Goal: Information Seeking & Learning: Learn about a topic

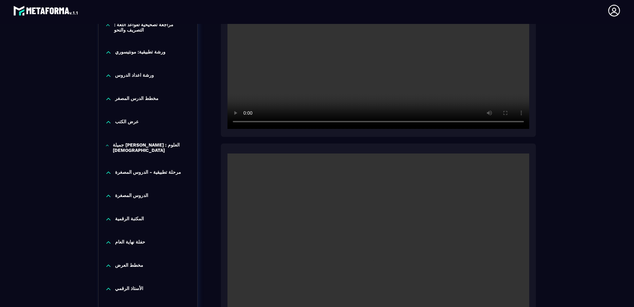
scroll to position [1245, 0]
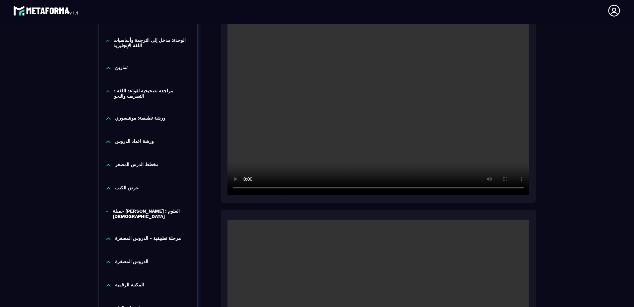
click at [335, 114] on video at bounding box center [379, 93] width 302 height 201
click at [271, 124] on video at bounding box center [379, 93] width 302 height 201
click at [347, 121] on video at bounding box center [379, 93] width 302 height 201
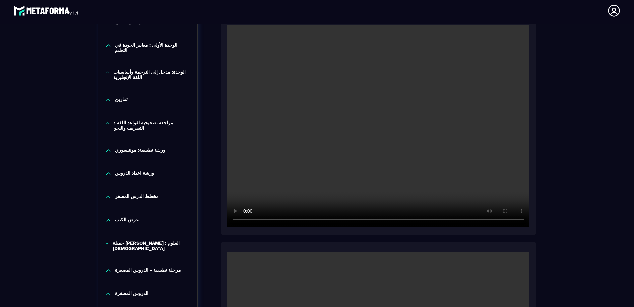
scroll to position [1203, 0]
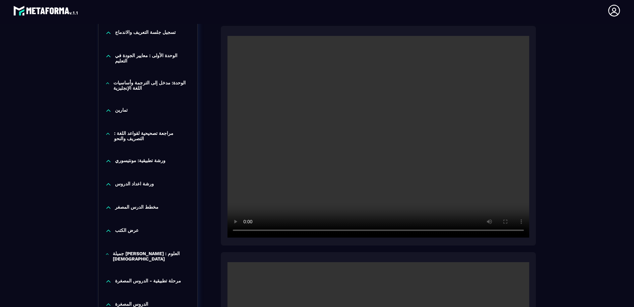
click at [402, 110] on video at bounding box center [379, 136] width 302 height 201
click at [313, 198] on video at bounding box center [379, 136] width 302 height 201
click at [414, 209] on video at bounding box center [379, 136] width 302 height 201
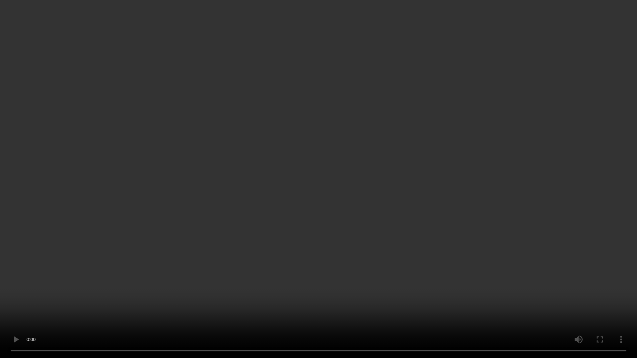
click at [399, 220] on video at bounding box center [318, 179] width 637 height 358
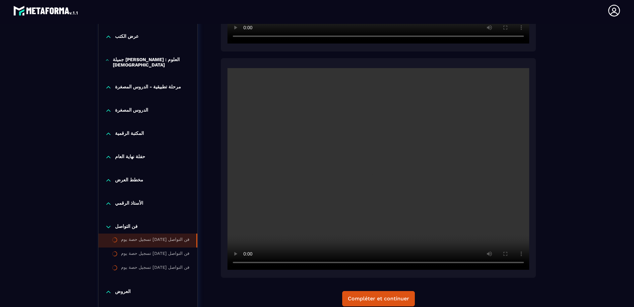
scroll to position [1252, 0]
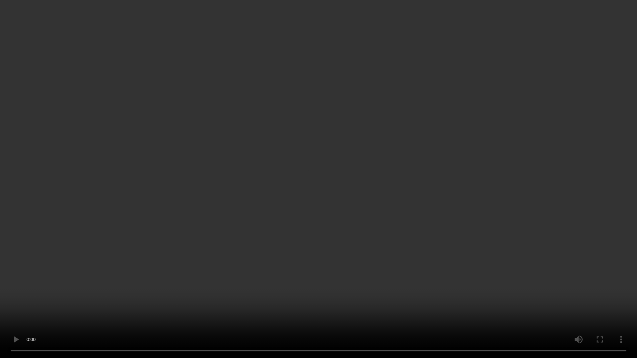
click at [107, 274] on video at bounding box center [318, 179] width 637 height 358
click at [325, 278] on video at bounding box center [318, 179] width 637 height 358
click at [409, 151] on video at bounding box center [318, 179] width 637 height 358
click at [67, 304] on video at bounding box center [318, 179] width 637 height 358
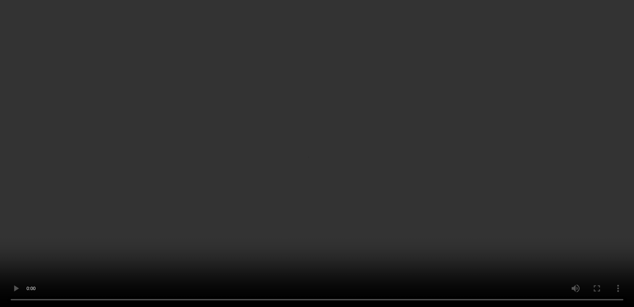
scroll to position [1496, 0]
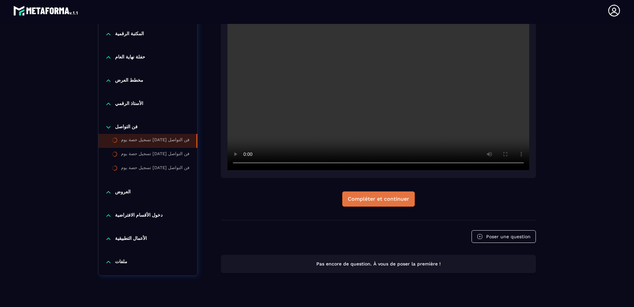
click at [364, 203] on button "Compléter et continuer" at bounding box center [378, 198] width 73 height 15
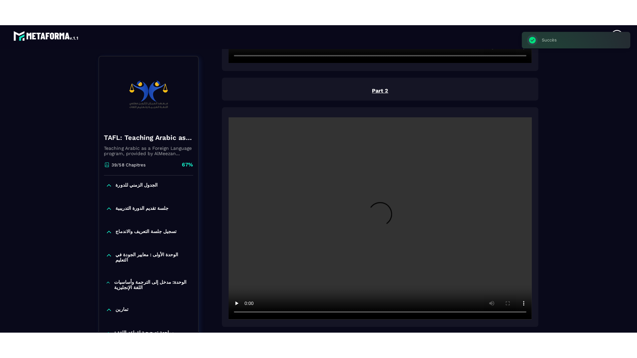
scroll to position [69, 0]
